Goal: Information Seeking & Learning: Find specific page/section

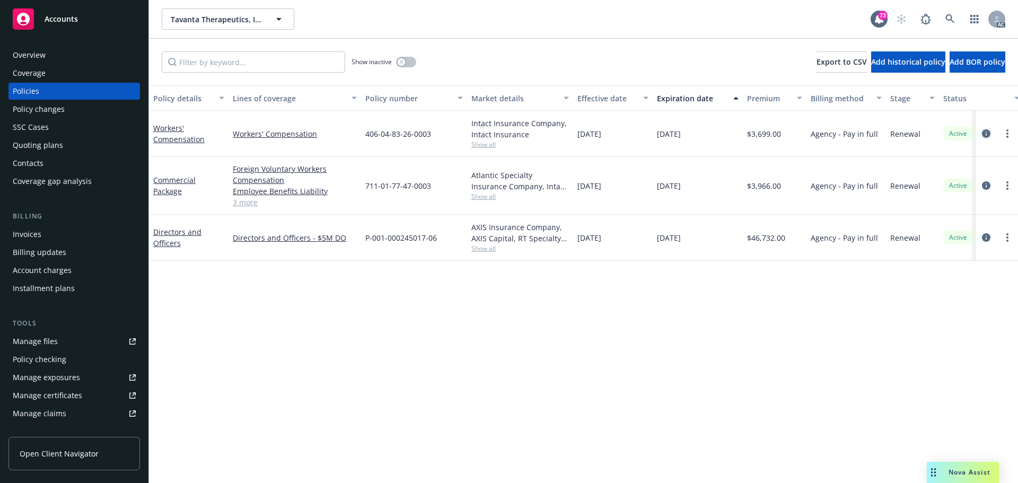
click at [991, 131] on link "circleInformation" at bounding box center [986, 133] width 13 height 13
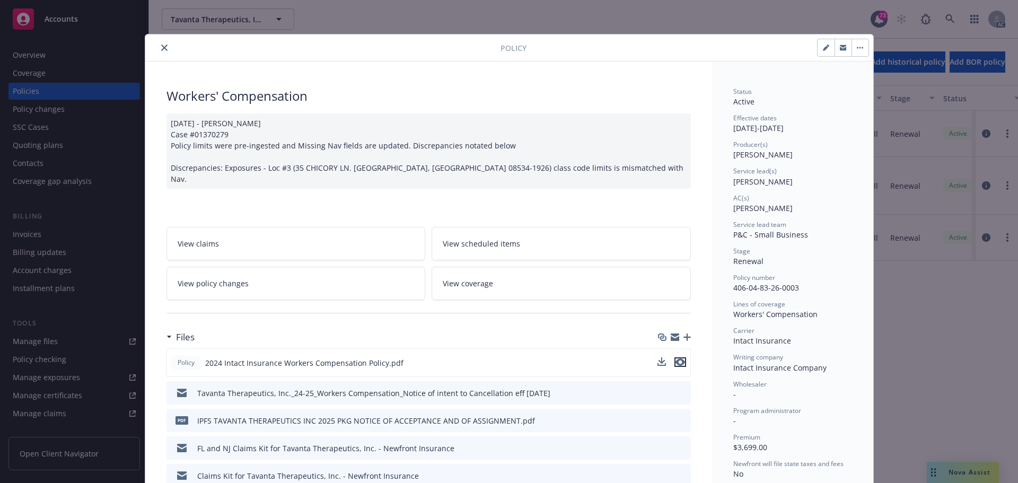
click at [675, 362] on icon "preview file" at bounding box center [680, 361] width 10 height 7
click at [162, 47] on icon "close" at bounding box center [164, 48] width 6 height 6
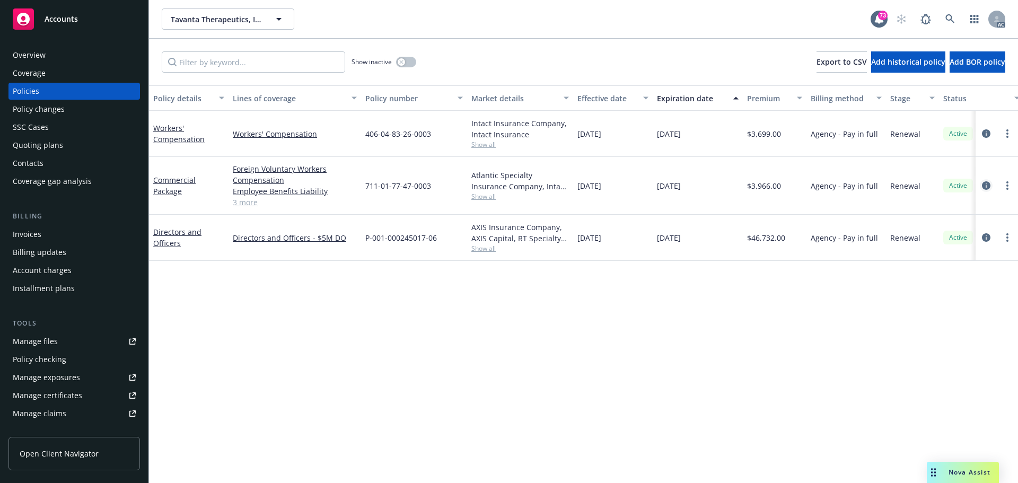
click at [986, 186] on icon "circleInformation" at bounding box center [986, 185] width 8 height 8
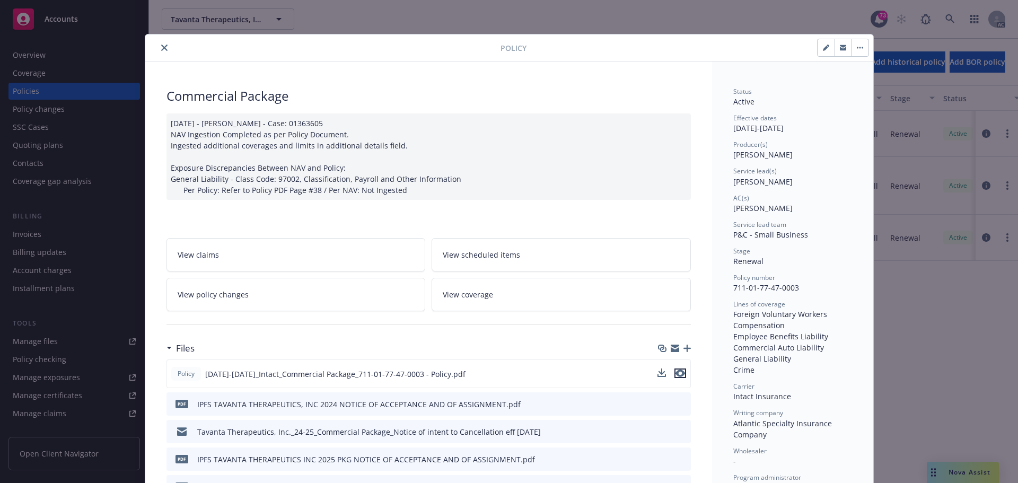
click at [675, 373] on icon "preview file" at bounding box center [680, 373] width 10 height 7
click at [161, 49] on icon "close" at bounding box center [164, 48] width 6 height 6
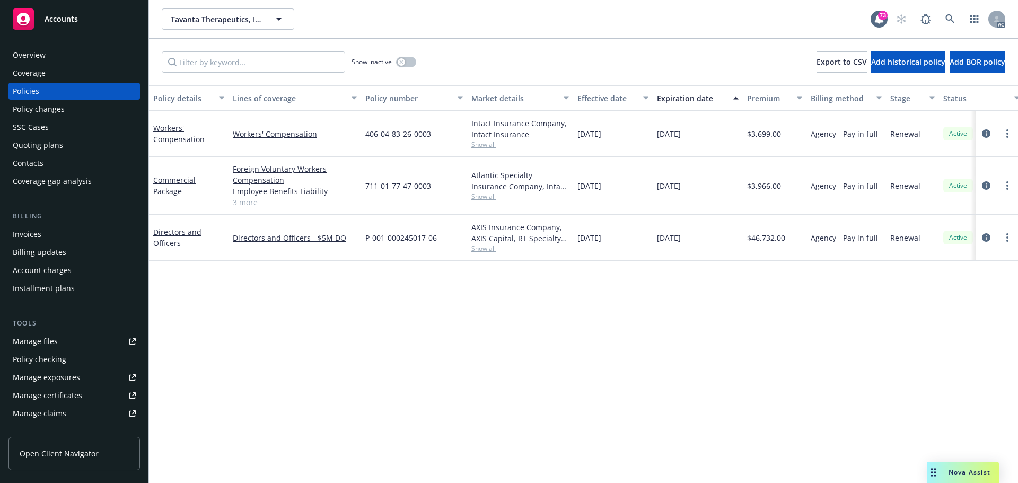
click at [245, 204] on link "3 more" at bounding box center [295, 202] width 124 height 11
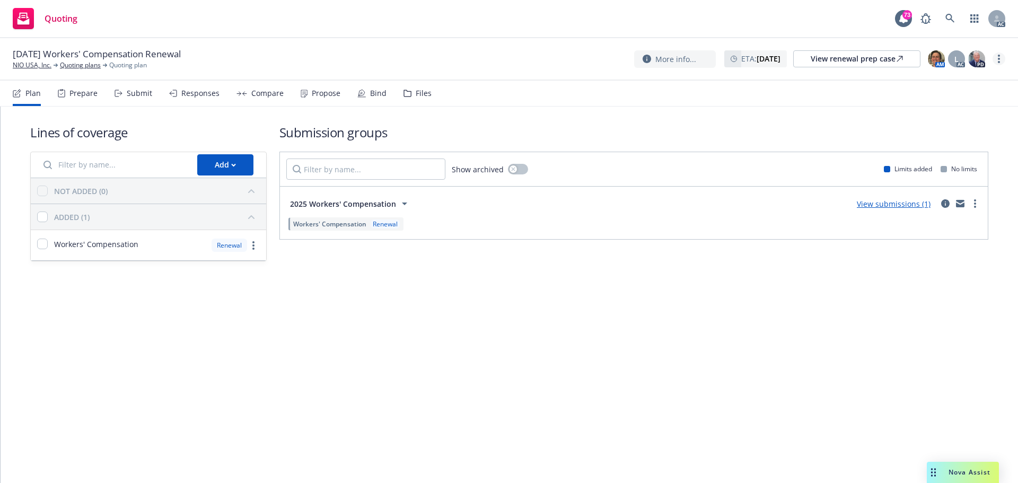
click at [1000, 55] on link "more" at bounding box center [999, 58] width 13 height 13
click at [954, 84] on link "Copy logging email" at bounding box center [946, 80] width 118 height 21
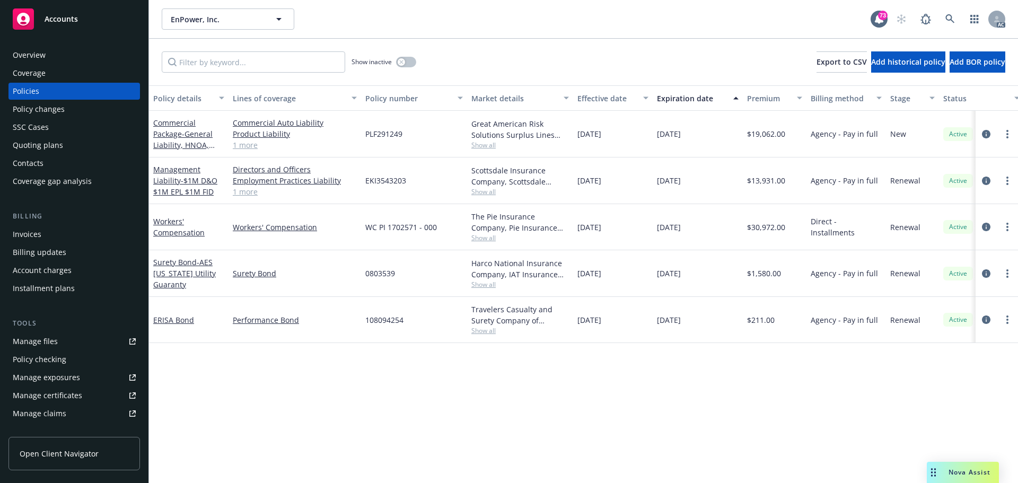
click at [30, 344] on div "Manage files" at bounding box center [35, 341] width 45 height 17
click at [45, 109] on div "Policy changes" at bounding box center [39, 109] width 52 height 17
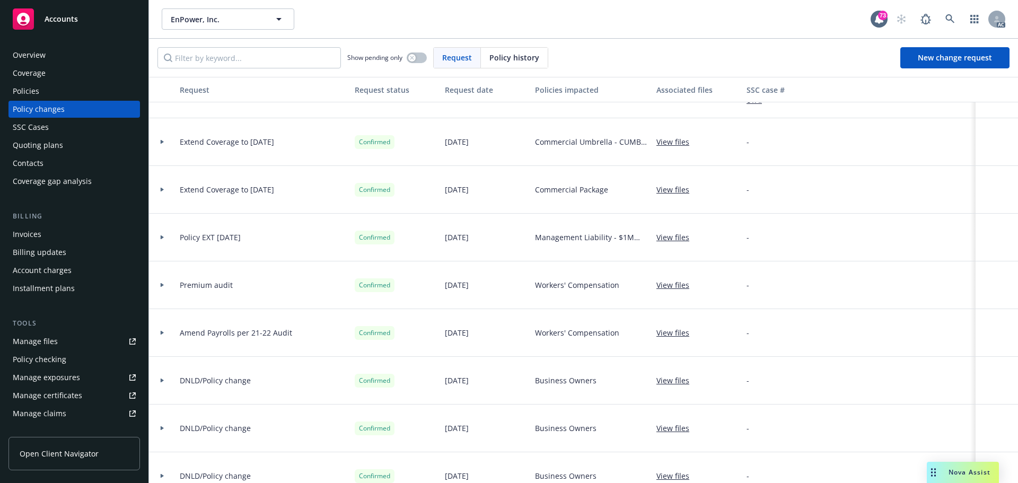
scroll to position [343, 0]
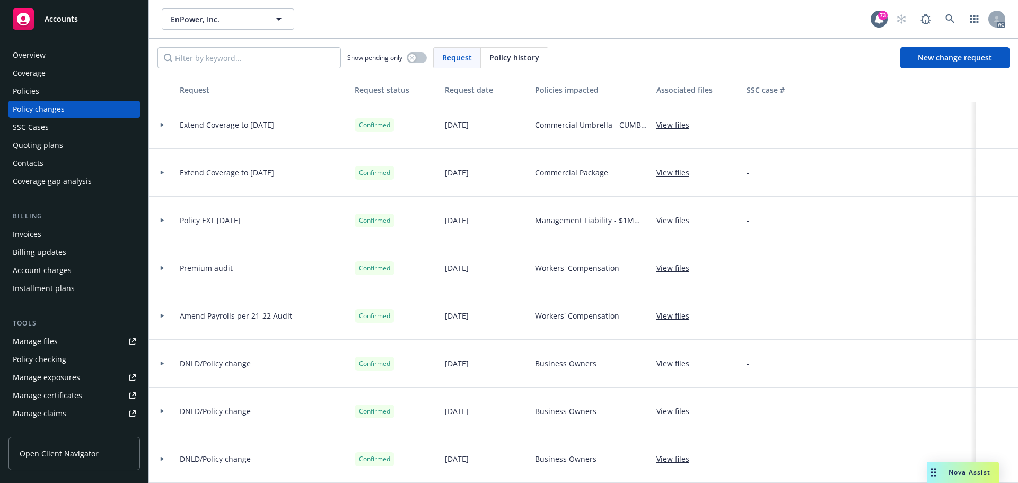
click at [41, 93] on div "Policies" at bounding box center [74, 91] width 123 height 17
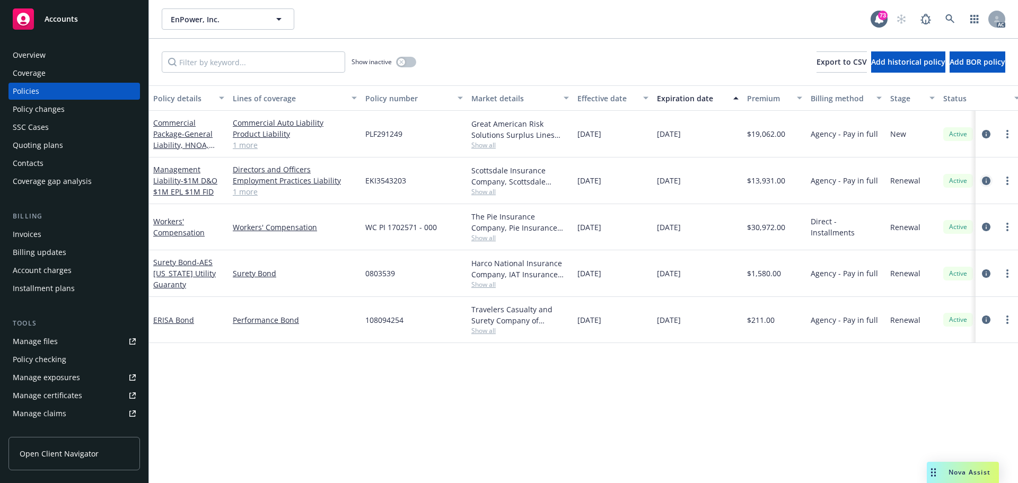
click at [985, 183] on icon "circleInformation" at bounding box center [986, 181] width 8 height 8
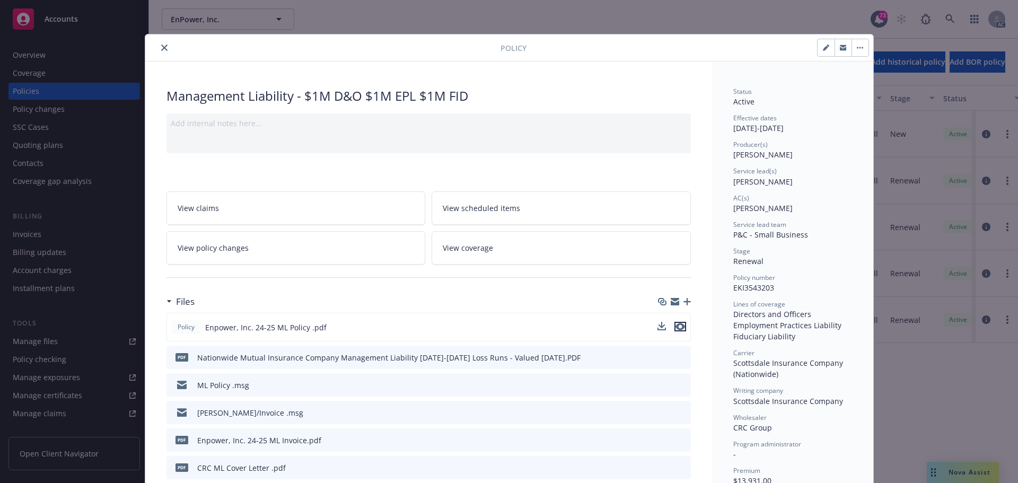
click at [677, 328] on icon "preview file" at bounding box center [680, 326] width 10 height 7
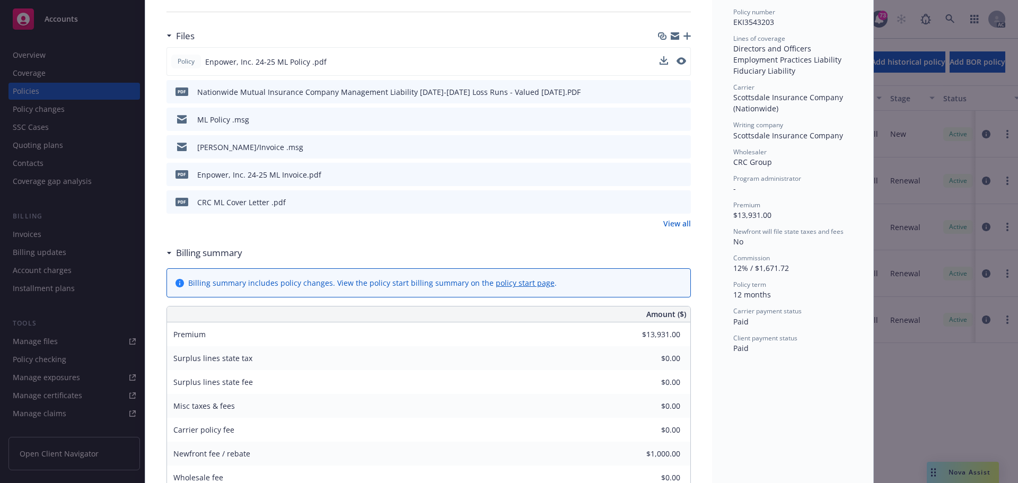
scroll to position [265, 0]
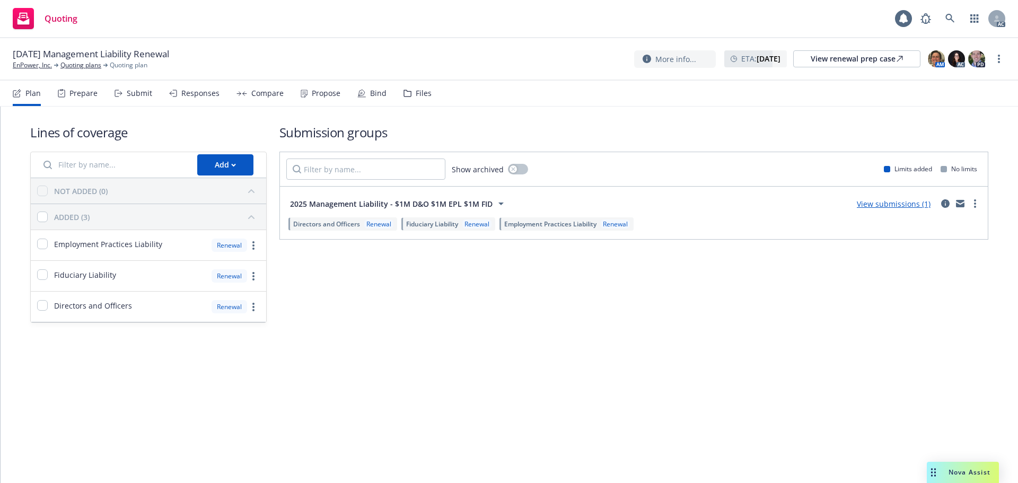
click at [416, 312] on div "Submission groups Show archived Limits added No limits 2025 Management Liabilit…" at bounding box center [633, 223] width 709 height 199
click at [136, 97] on div "Submit" at bounding box center [139, 93] width 25 height 8
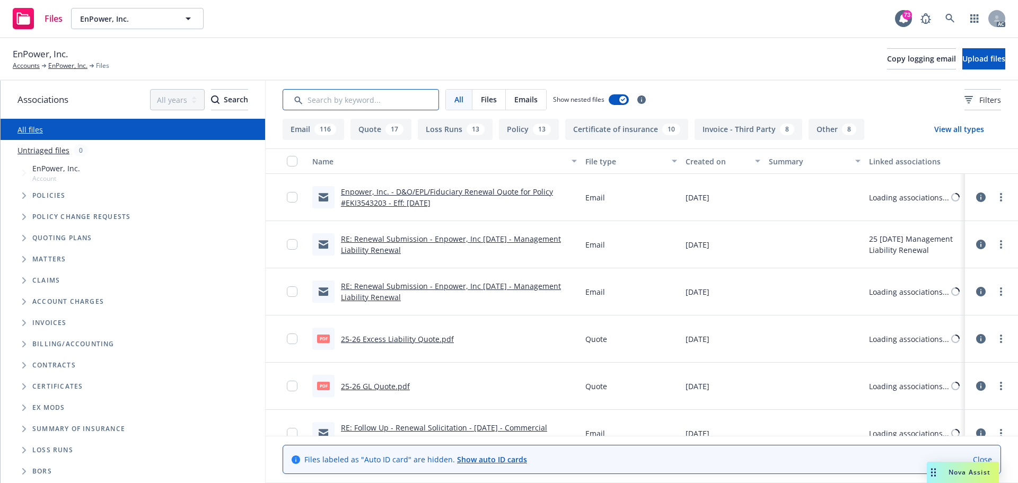
click at [388, 101] on input "Search by keyword..." at bounding box center [361, 99] width 156 height 21
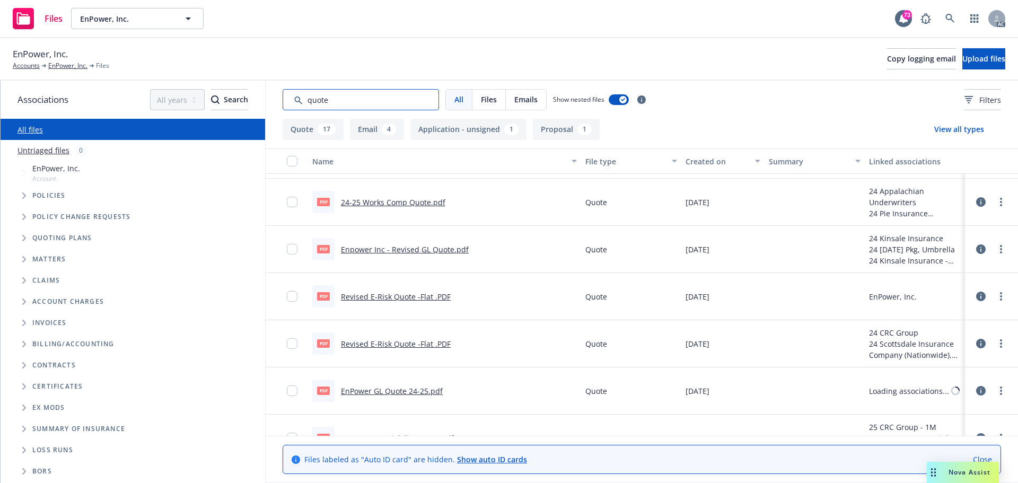
scroll to position [371, 0]
type input "quote"
click at [382, 297] on link "Revised E-Risk Quote -Flat .PDF" at bounding box center [396, 295] width 110 height 10
